Goal: Navigation & Orientation: Find specific page/section

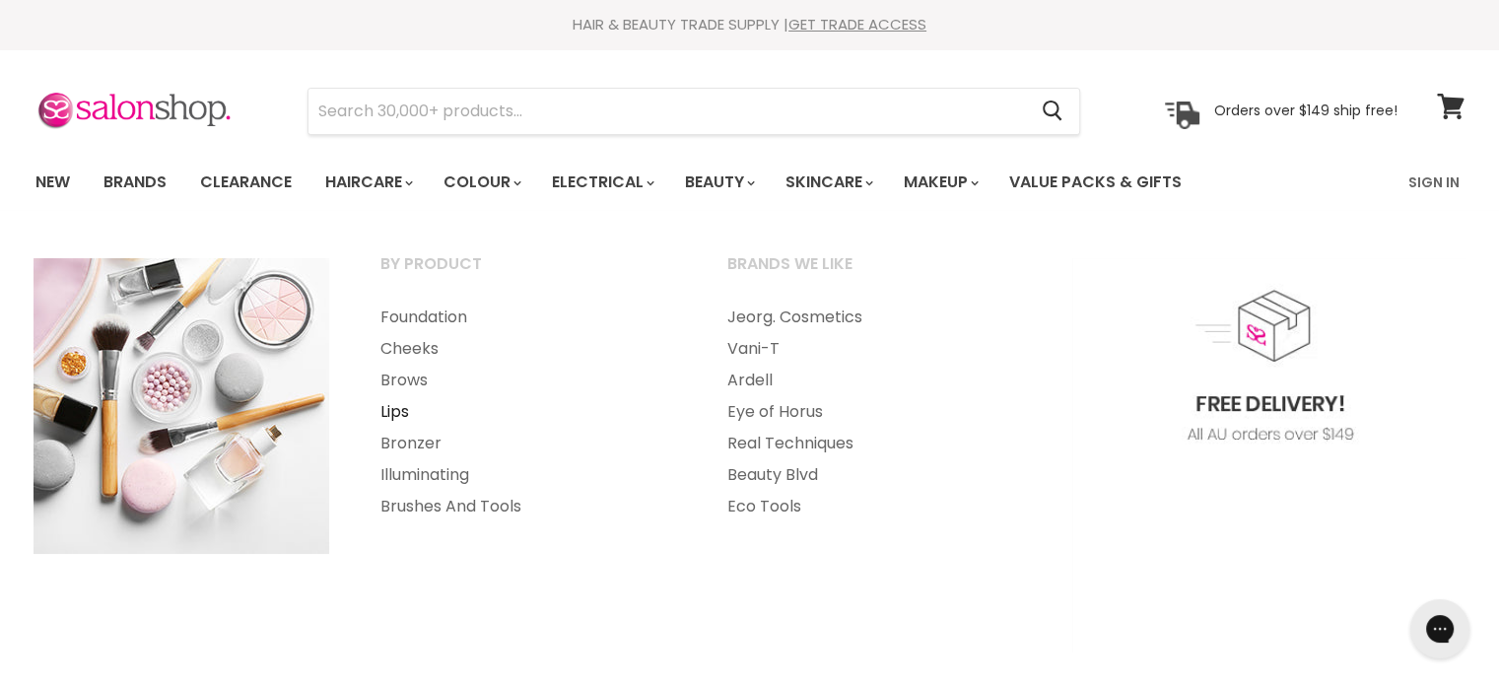
click at [388, 410] on link "Lips" at bounding box center [527, 412] width 343 height 32
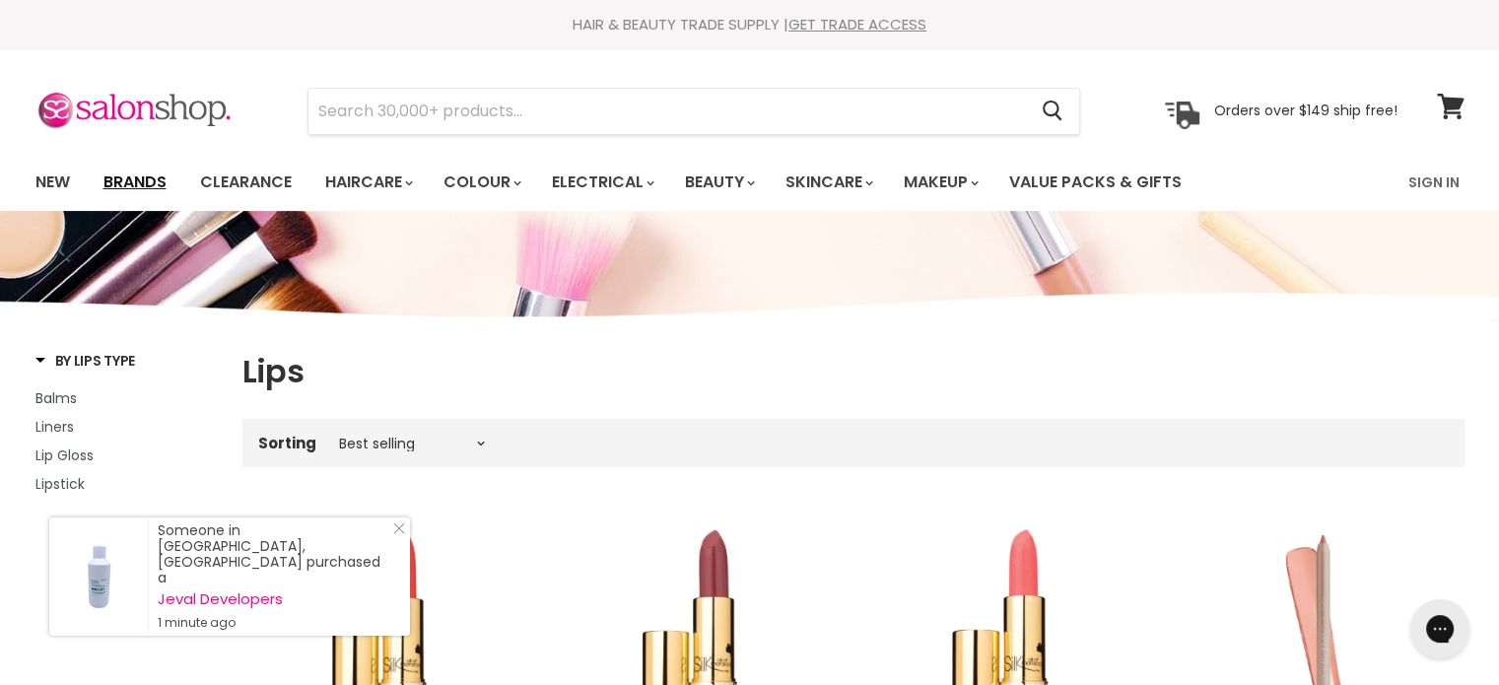
click at [146, 177] on link "Brands" at bounding box center [135, 182] width 93 height 41
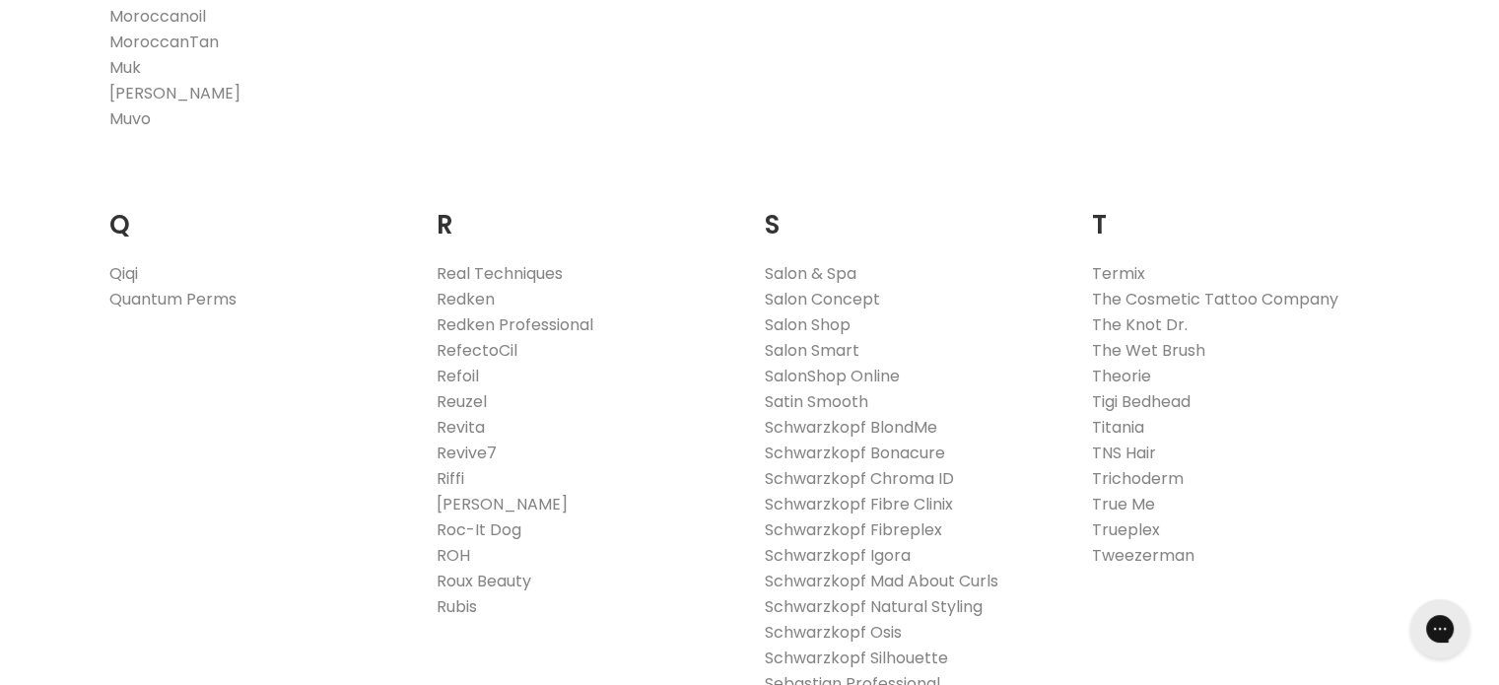
scroll to position [2957, 0]
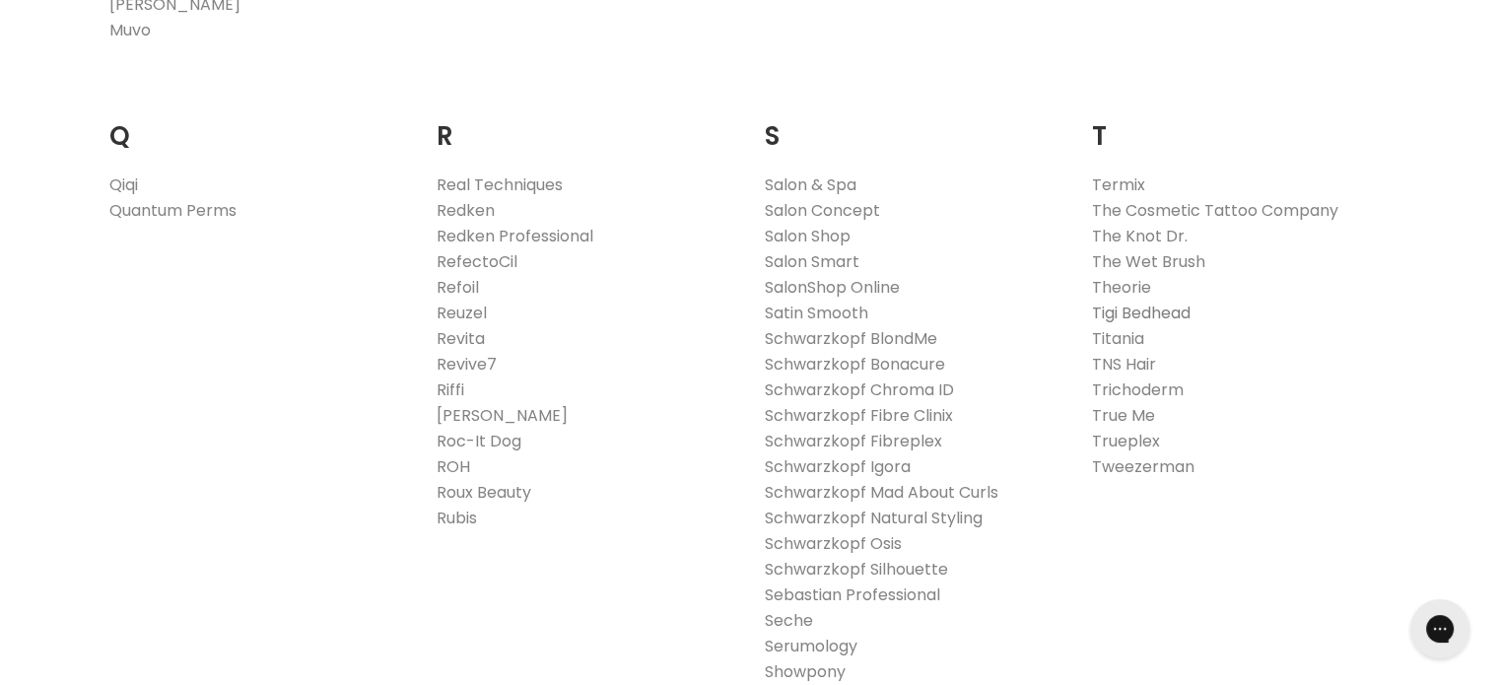
click at [1149, 307] on link "Tigi Bedhead" at bounding box center [1141, 313] width 99 height 23
